Goal: Find contact information: Obtain details needed to contact an individual or organization

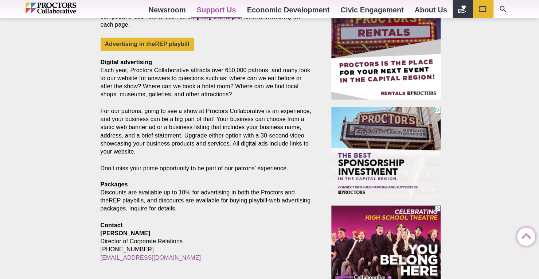
scroll to position [425, 0]
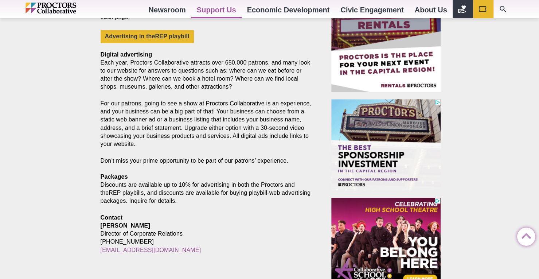
drag, startPoint x: 542, startPoint y: 61, endPoint x: 543, endPoint y: 180, distance: 119.4
click at [538, 180] on html "Proctors theREP UPH Collaborative School of the Arts All Proctors Collaborative…" at bounding box center [269, 45] width 539 height 940
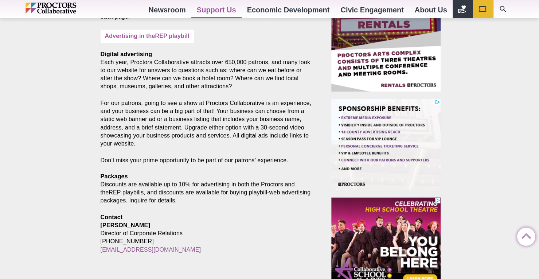
click at [164, 34] on link "Advertising in theREP playbill" at bounding box center [146, 35] width 93 height 13
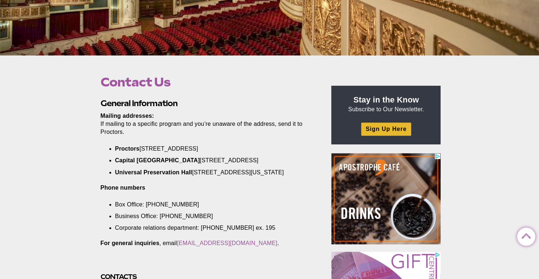
scroll to position [170, 0]
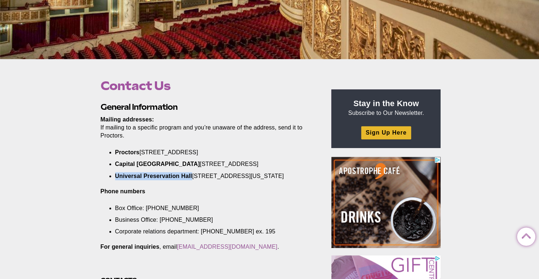
drag, startPoint x: 115, startPoint y: 175, endPoint x: 192, endPoint y: 176, distance: 76.5
click at [192, 176] on li "Universal Preservation Hall 25 Washington Street, Saratoga Springs, NY 12866" at bounding box center [209, 176] width 189 height 8
copy strong "Universal Preservation Hall"
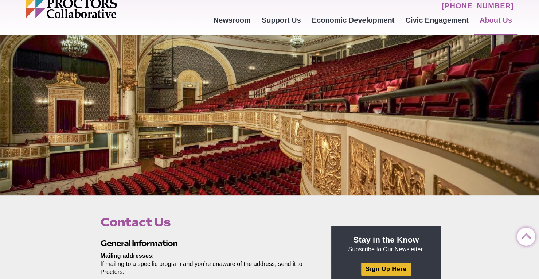
scroll to position [0, 0]
